Goal: Transaction & Acquisition: Purchase product/service

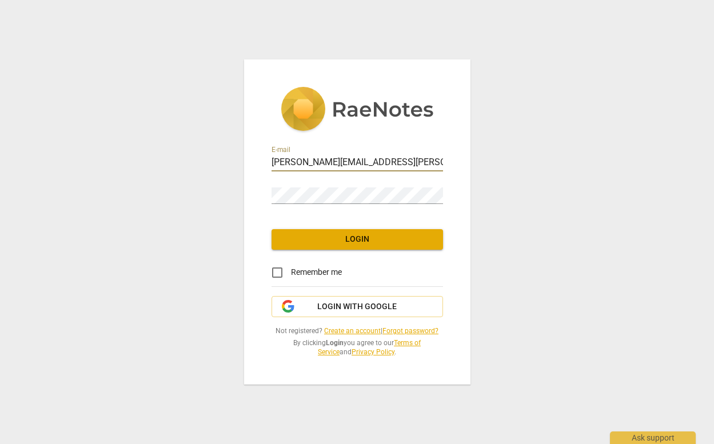
type input "[PERSON_NAME][EMAIL_ADDRESS][PERSON_NAME][DOMAIN_NAME]"
click at [354, 239] on span "Login" at bounding box center [357, 239] width 153 height 11
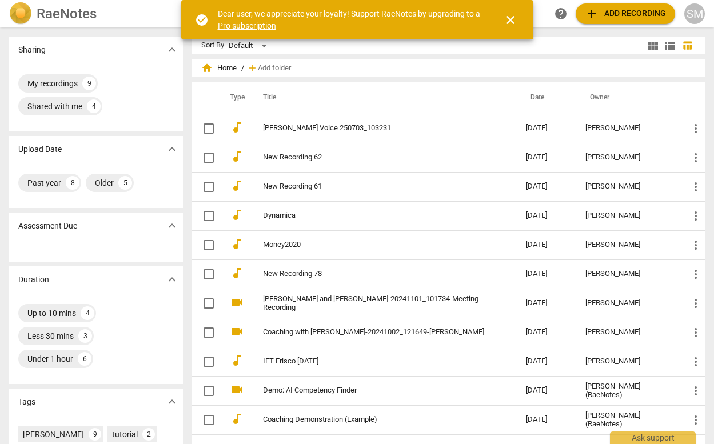
click at [615, 15] on span "add Add recording" at bounding box center [624, 14] width 81 height 14
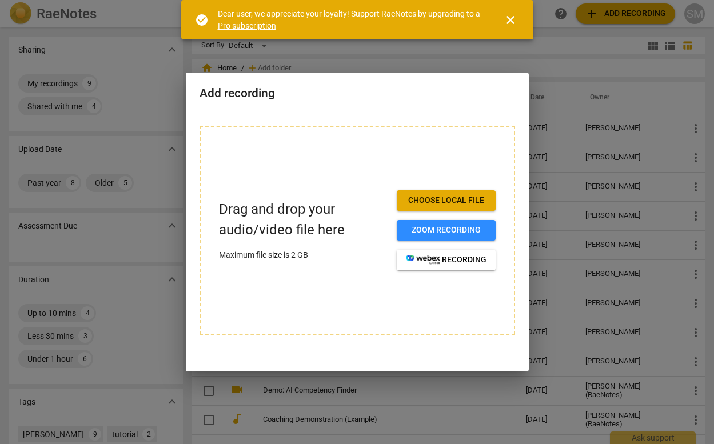
click at [436, 202] on span "Choose local file" at bounding box center [446, 200] width 81 height 11
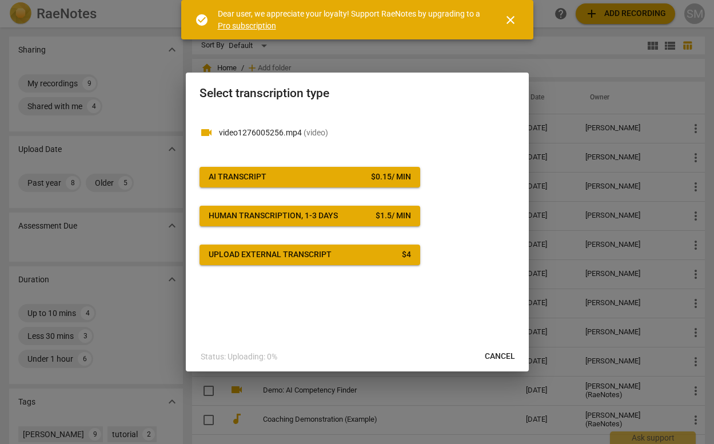
click at [347, 176] on span "AI Transcript $ 0.15 / min" at bounding box center [310, 176] width 202 height 11
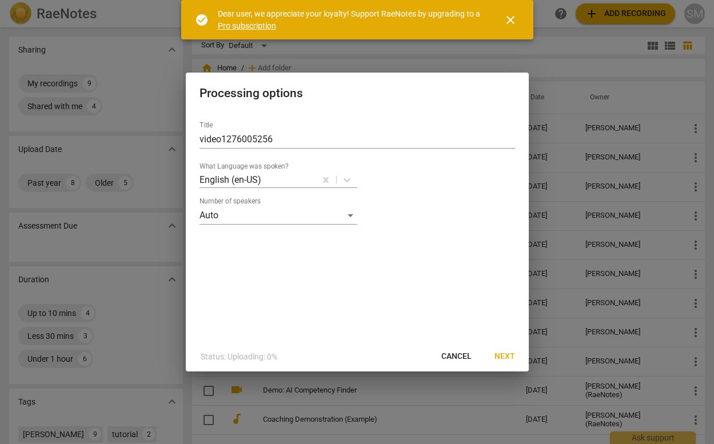
click at [502, 356] on span "Next" at bounding box center [504, 356] width 21 height 11
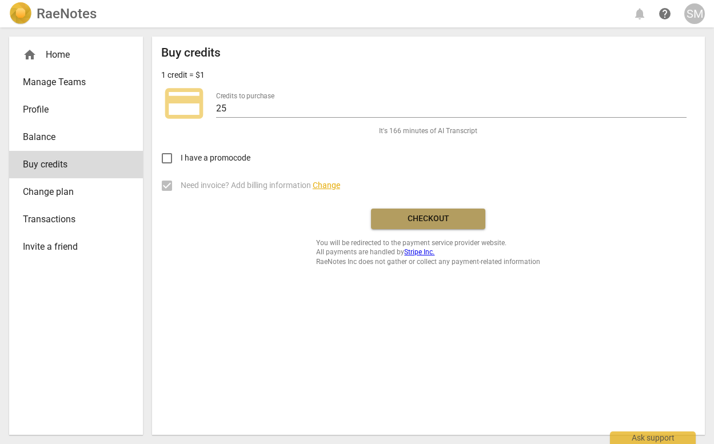
click at [414, 217] on span "Checkout" at bounding box center [428, 218] width 96 height 11
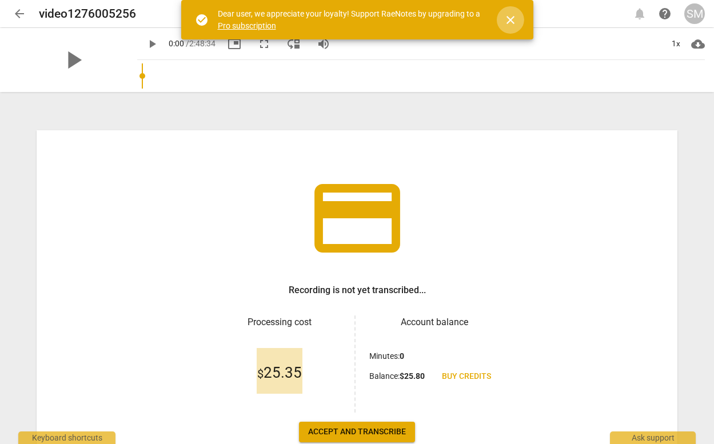
click at [512, 18] on span "close" at bounding box center [510, 20] width 14 height 14
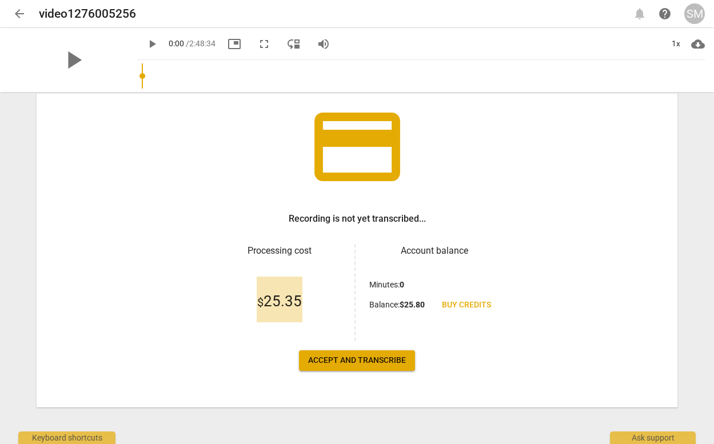
scroll to position [71, 0]
click at [358, 359] on span "Accept and transcribe" at bounding box center [357, 360] width 98 height 11
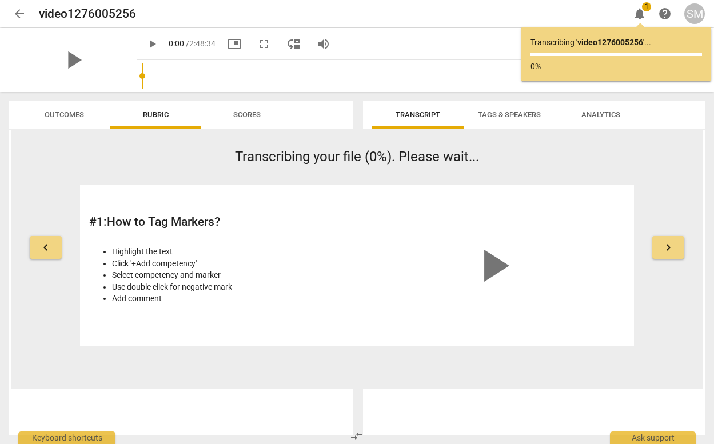
scroll to position [0, 0]
